Goal: Check status: Check status

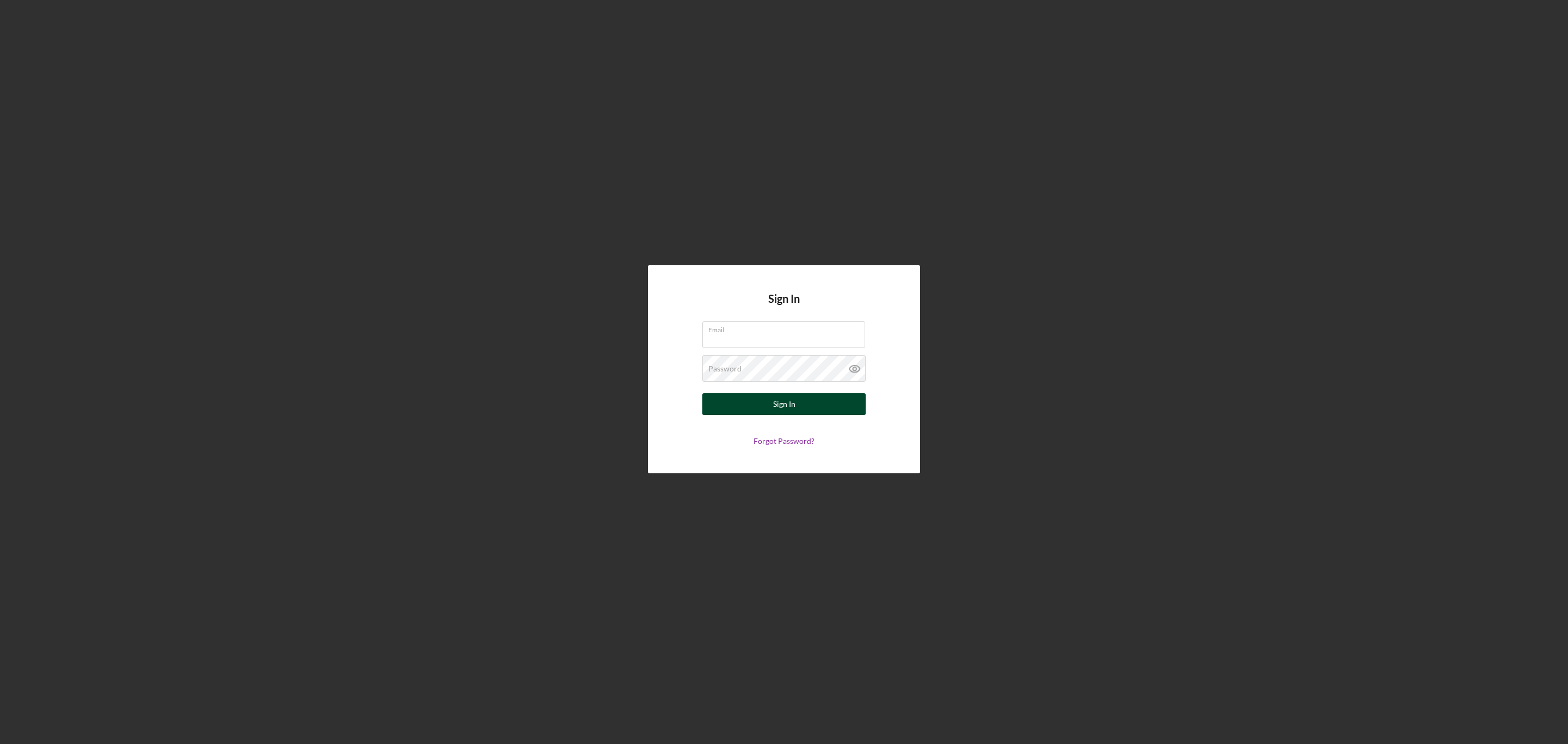
type input "[EMAIL_ADDRESS][DOMAIN_NAME]"
click at [740, 400] on button "Sign In" at bounding box center [784, 404] width 163 height 22
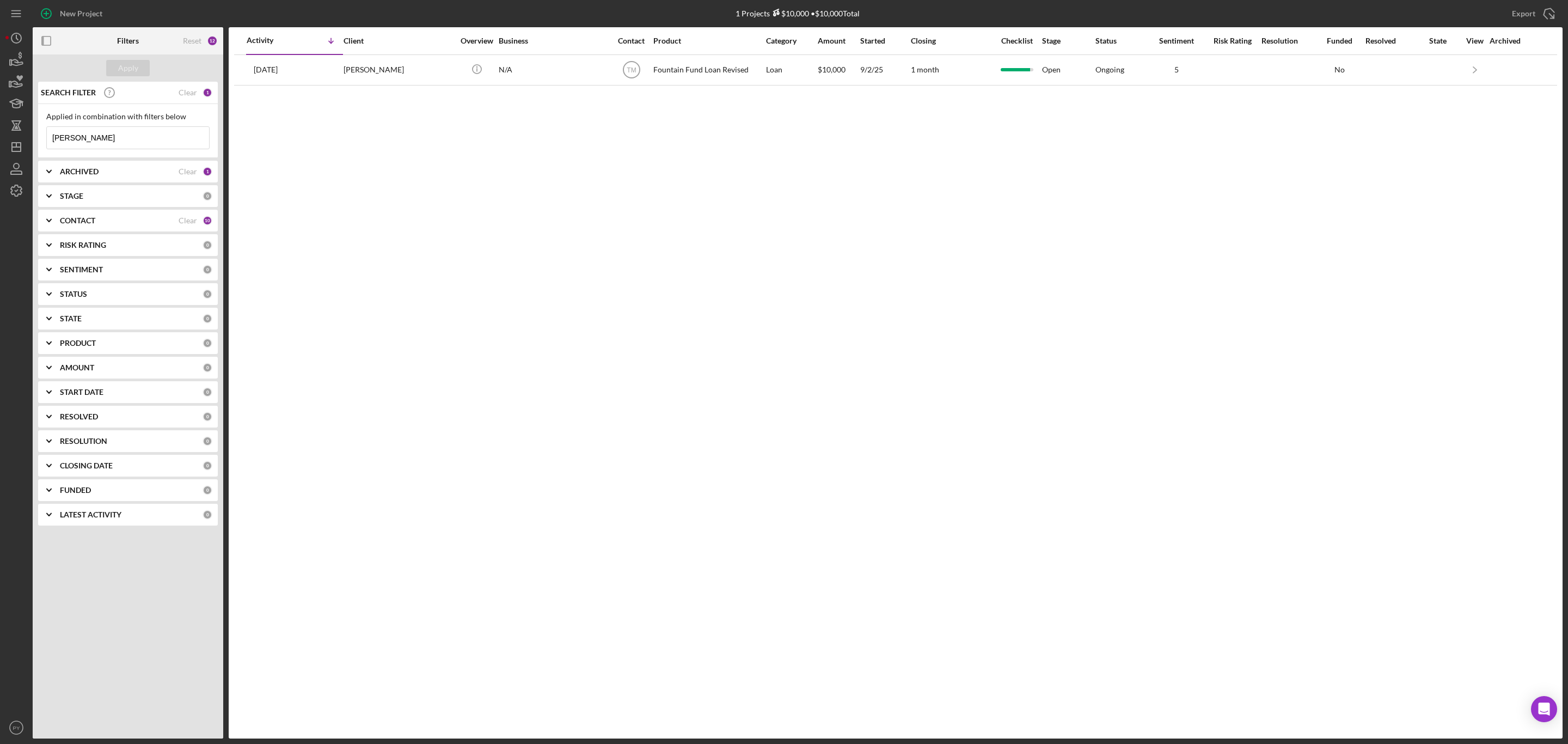
click at [114, 141] on input "[PERSON_NAME]" at bounding box center [127, 137] width 162 height 22
click at [87, 138] on input "[PERSON_NAME]" at bounding box center [127, 137] width 162 height 22
type input "t"
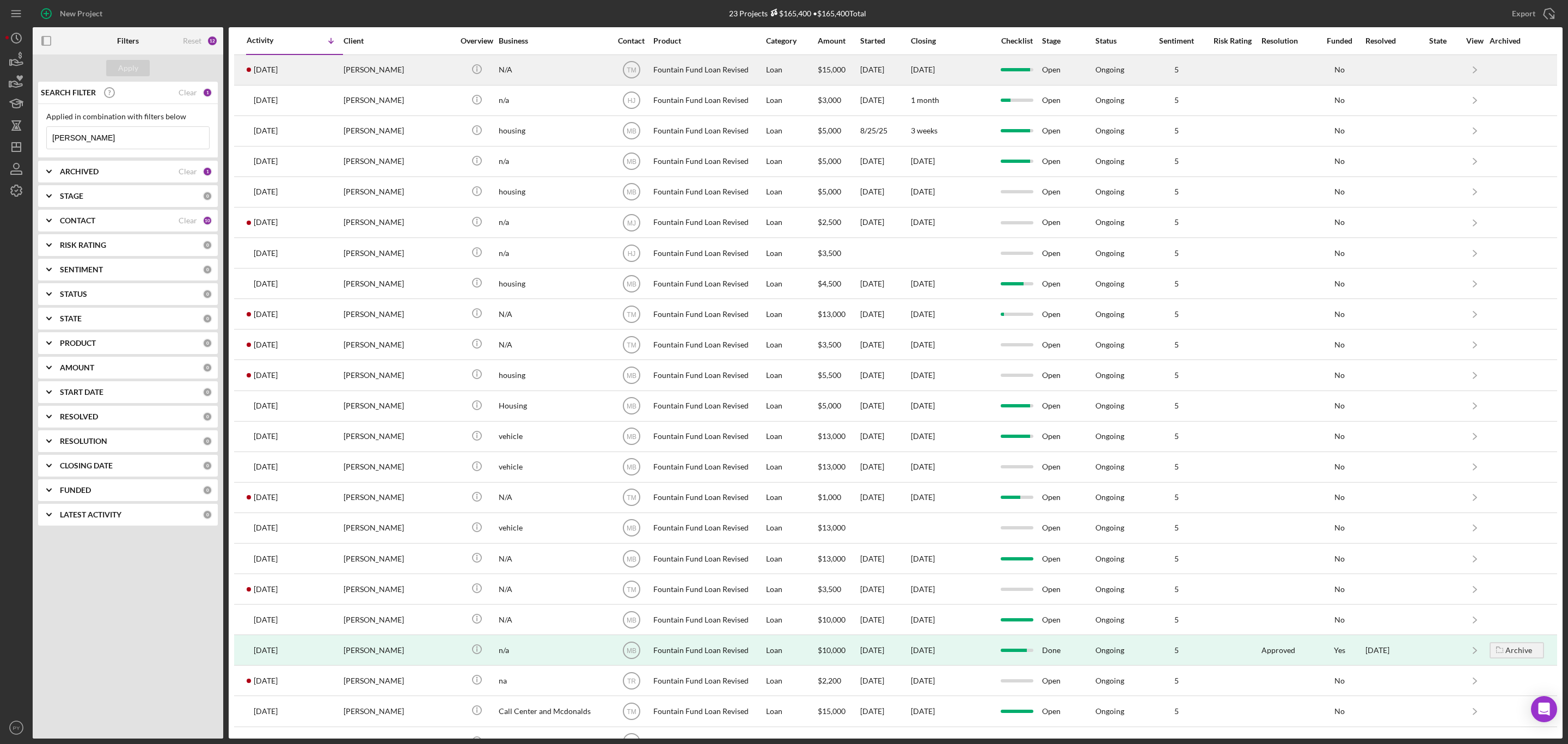
type input "[PERSON_NAME]"
click at [368, 63] on div "[PERSON_NAME]" at bounding box center [397, 70] width 109 height 29
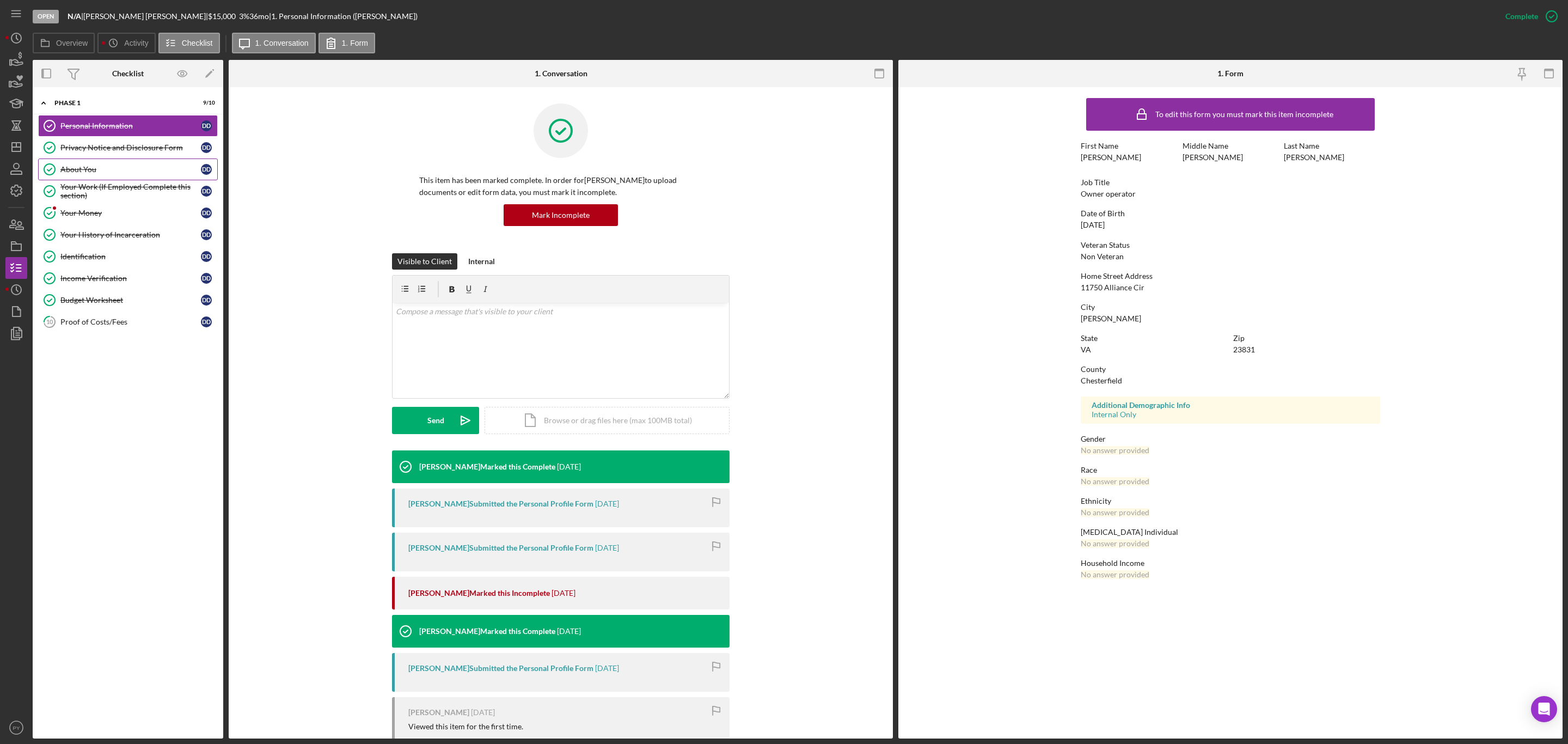
click at [113, 169] on div "About You" at bounding box center [130, 170] width 141 height 9
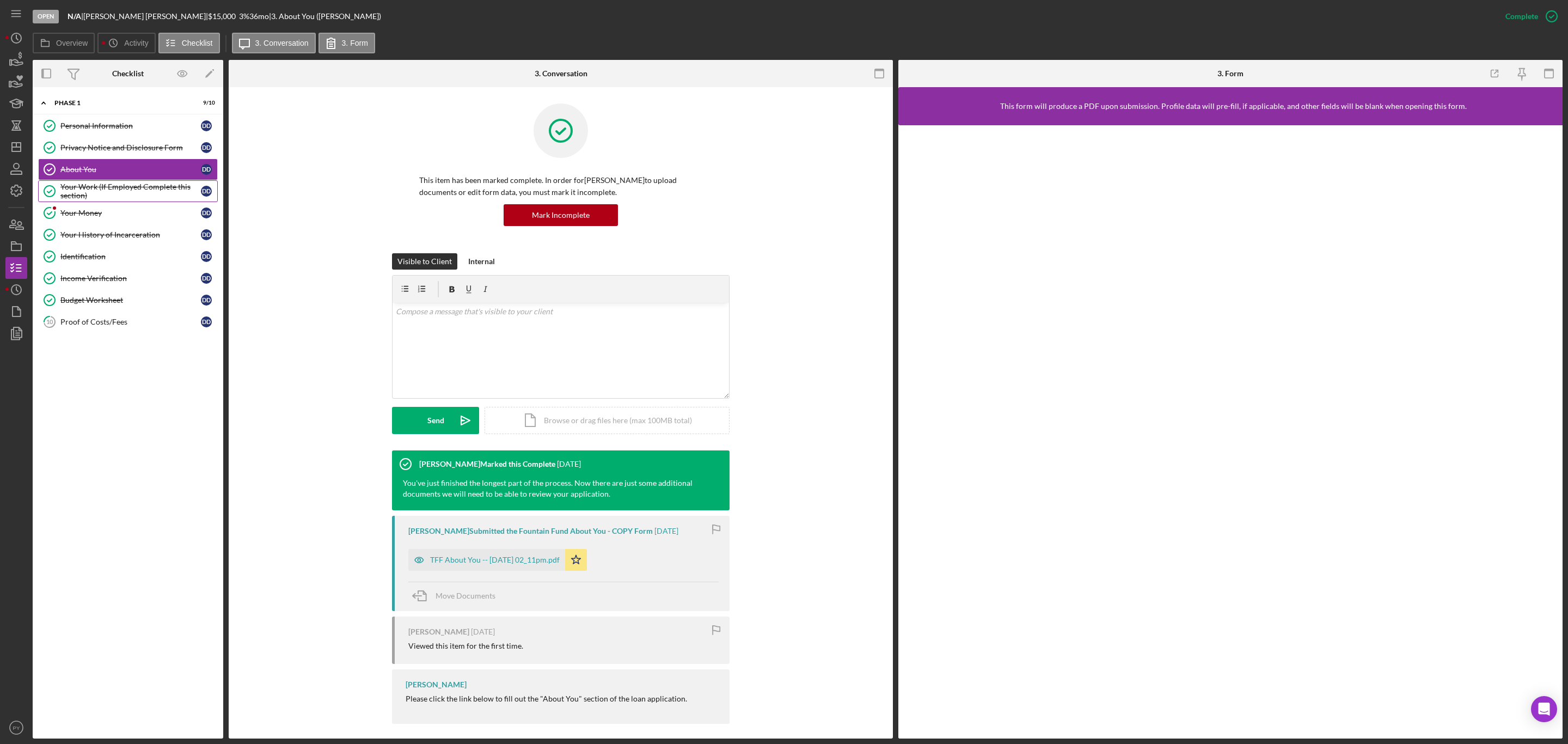
click at [97, 195] on div "Your Work (If Employed Complete this section)" at bounding box center [130, 190] width 141 height 17
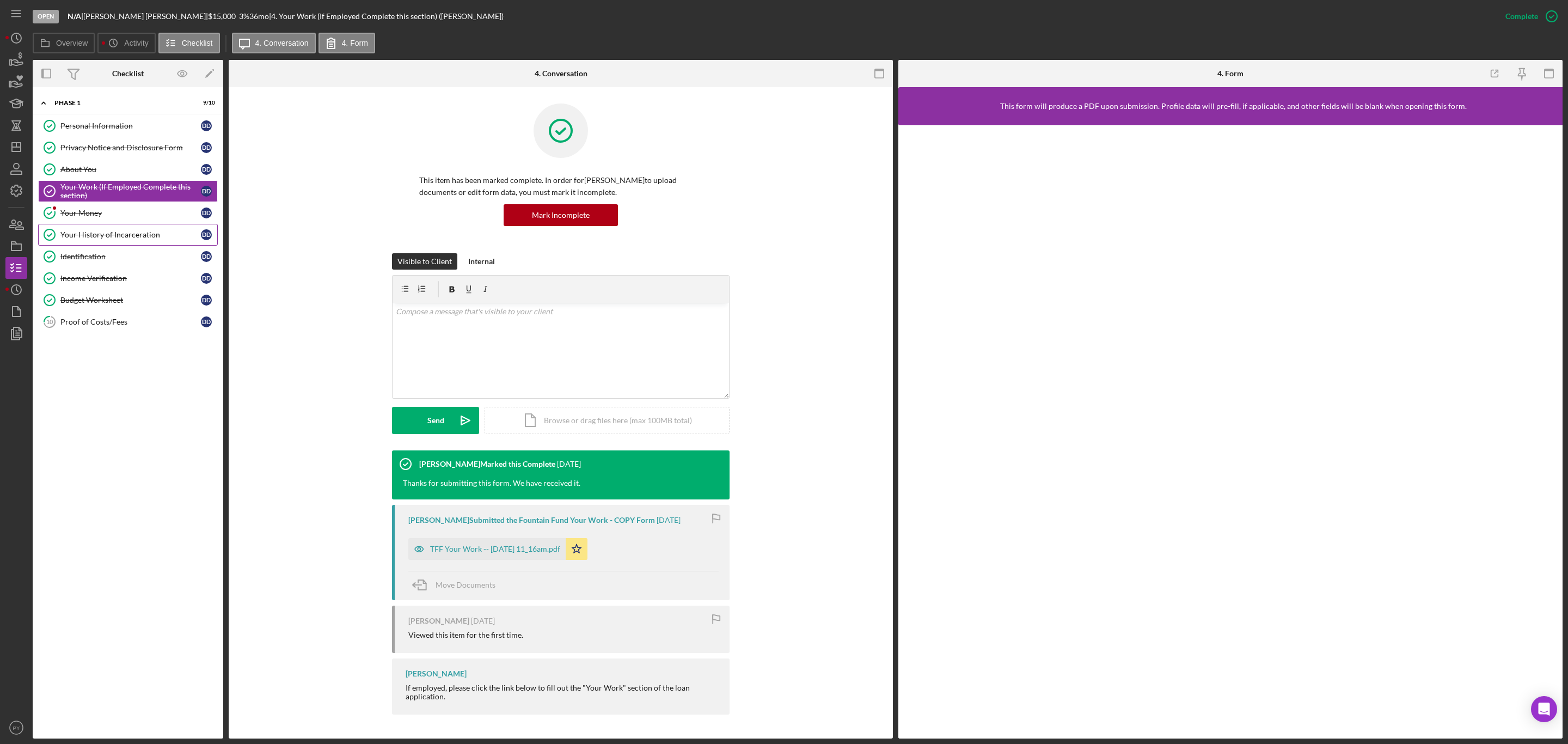
click at [95, 232] on link "Your History of Incarceration Your History of Incarceration D D" at bounding box center [127, 234] width 179 height 22
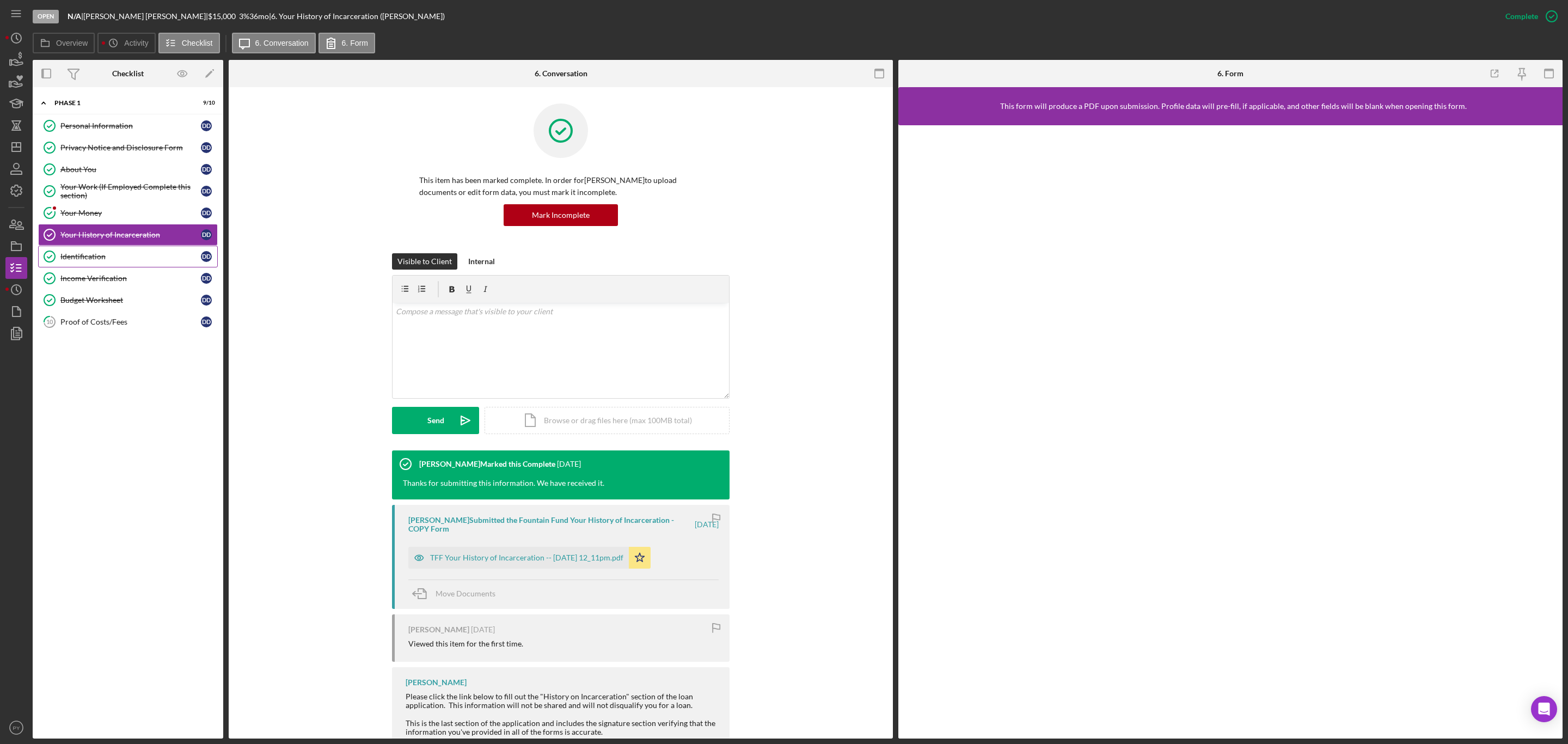
click at [88, 255] on link "Identification Identification D D" at bounding box center [127, 257] width 179 height 22
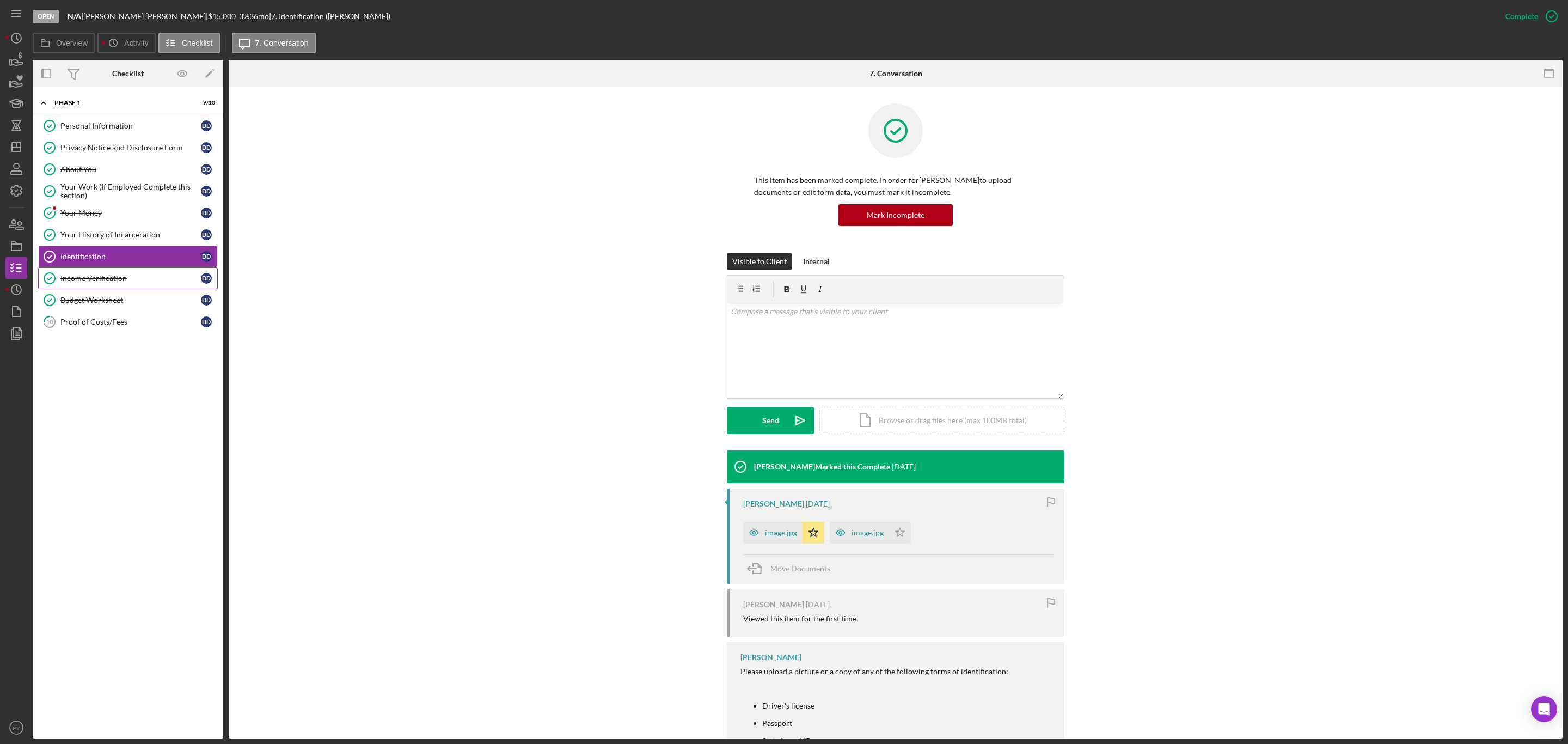
click at [87, 279] on div "Income Verification" at bounding box center [130, 278] width 141 height 9
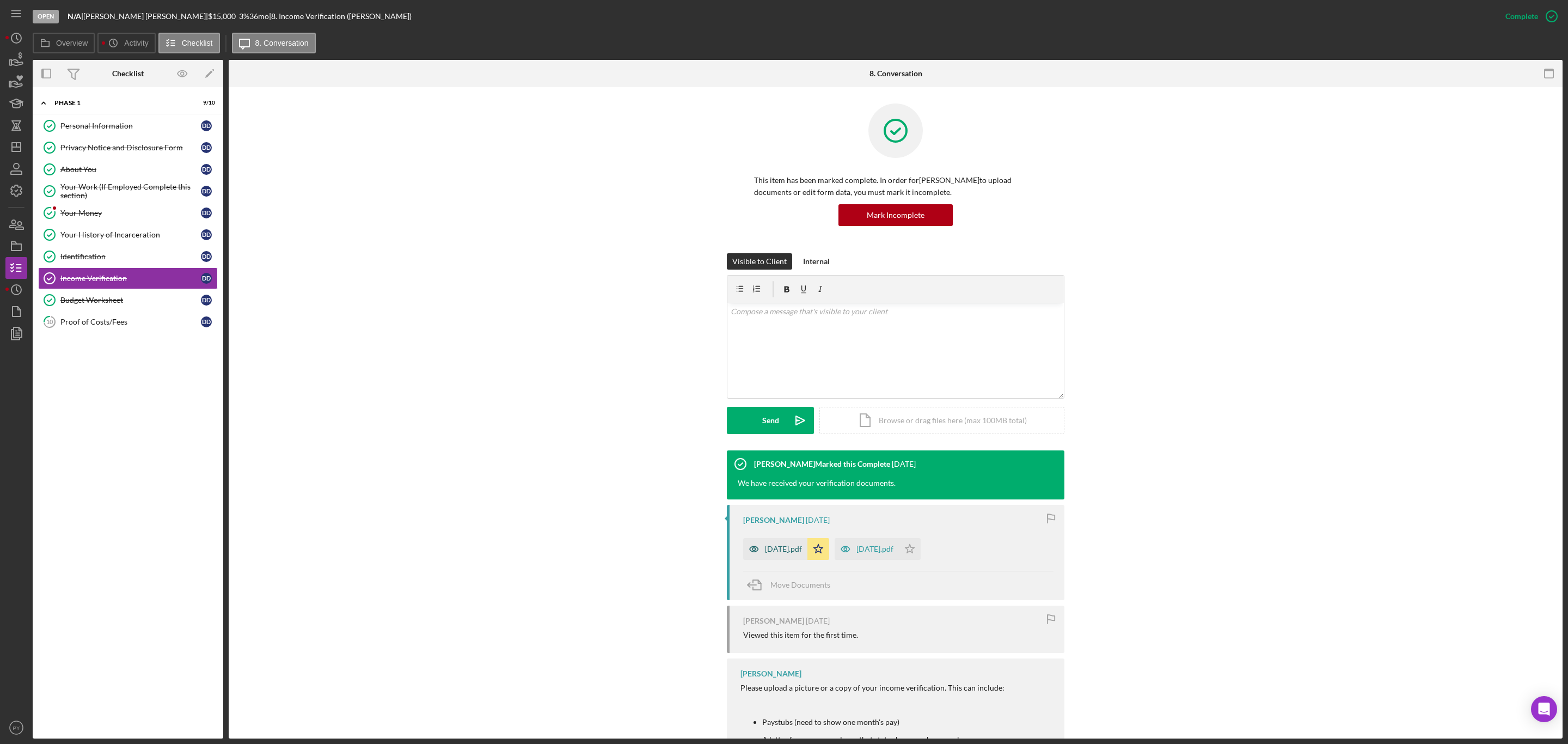
click at [777, 547] on div "[DATE].pdf" at bounding box center [783, 549] width 37 height 9
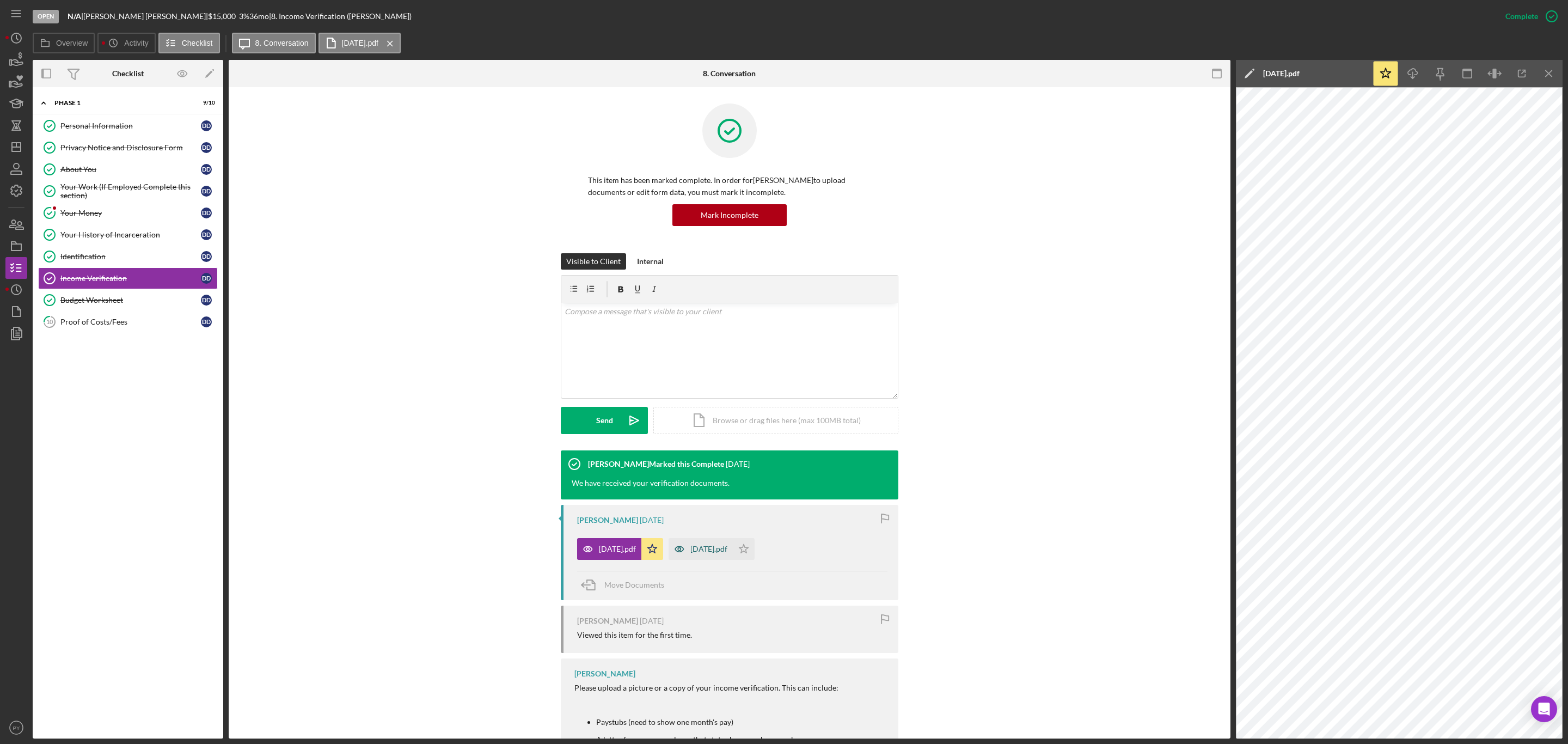
click at [727, 551] on div "[DATE].pdf" at bounding box center [709, 549] width 37 height 9
